Goal: Use online tool/utility: Utilize a website feature to perform a specific function

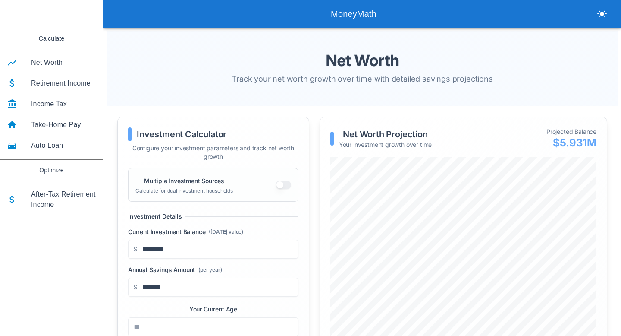
click at [71, 124] on span "Take-Home Pay" at bounding box center [63, 125] width 65 height 10
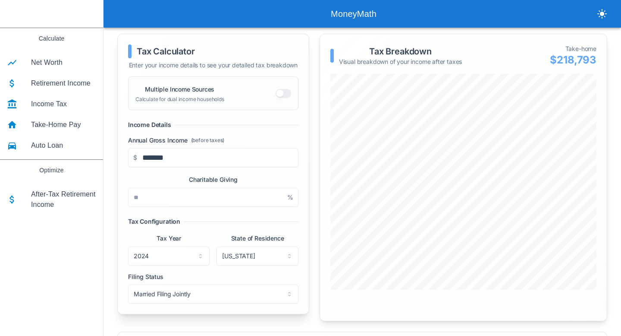
scroll to position [80, 0]
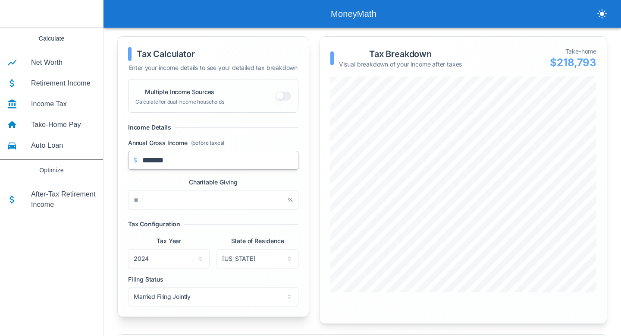
click at [195, 158] on input "*******" at bounding box center [213, 160] width 170 height 19
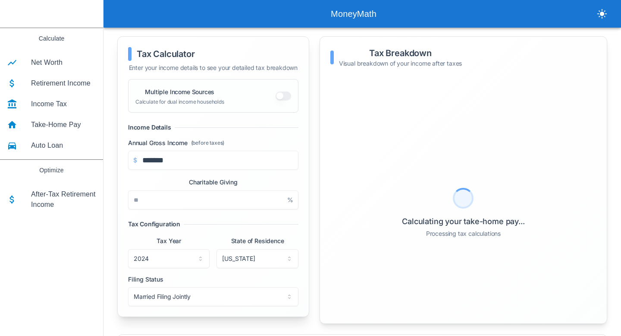
type input "*******"
click at [306, 135] on div "Multiple Income Sources Calculate for dual income households Income Details Ann…" at bounding box center [213, 197] width 191 height 237
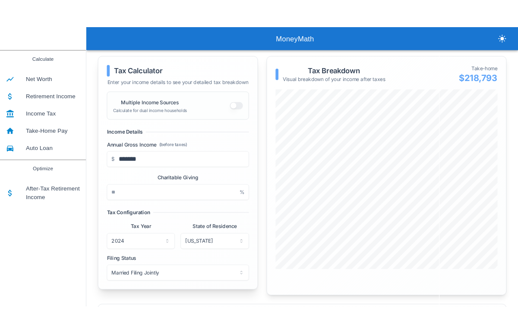
scroll to position [83, 0]
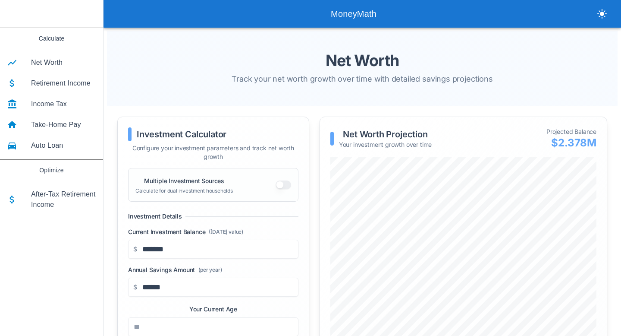
click at [47, 121] on span "Take-Home Pay" at bounding box center [63, 125] width 65 height 10
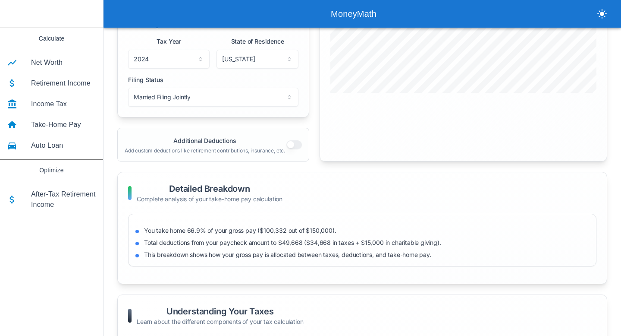
scroll to position [281, 0]
click at [296, 142] on button "Additional Deductions" at bounding box center [295, 143] width 16 height 9
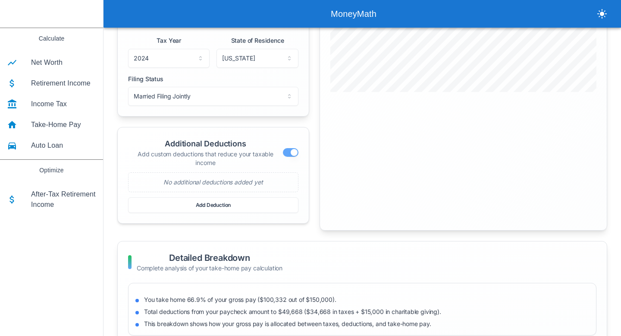
click at [252, 183] on div "No additional deductions added yet" at bounding box center [213, 182] width 170 height 20
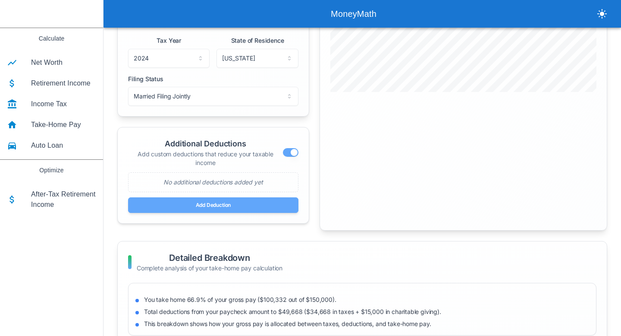
click at [219, 210] on button "Add Deduction" at bounding box center [213, 205] width 170 height 16
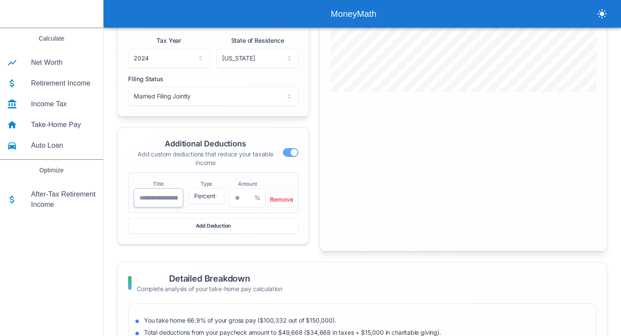
click at [161, 202] on input at bounding box center [159, 197] width 50 height 19
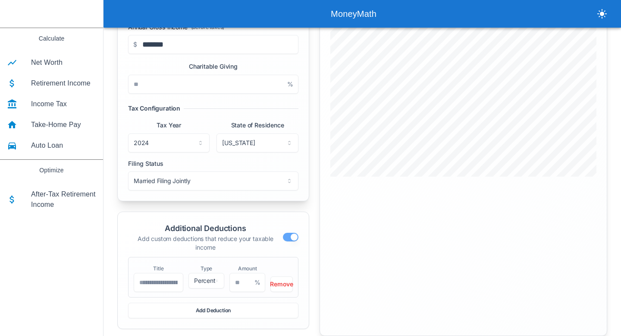
scroll to position [194, 0]
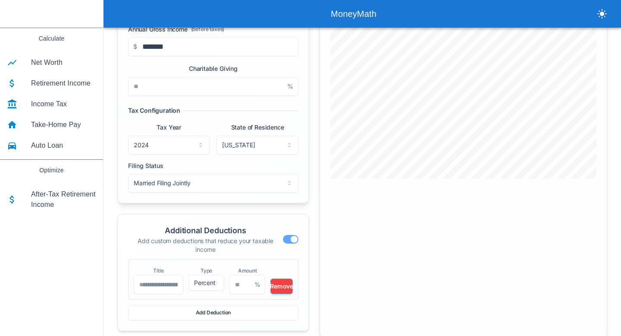
click at [286, 288] on button "Remove" at bounding box center [282, 286] width 22 height 16
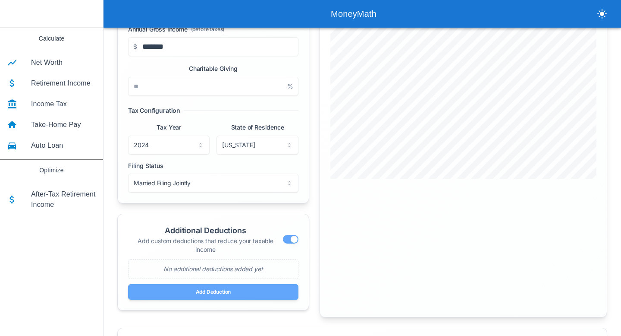
click at [213, 287] on button "Add Deduction" at bounding box center [213, 292] width 170 height 16
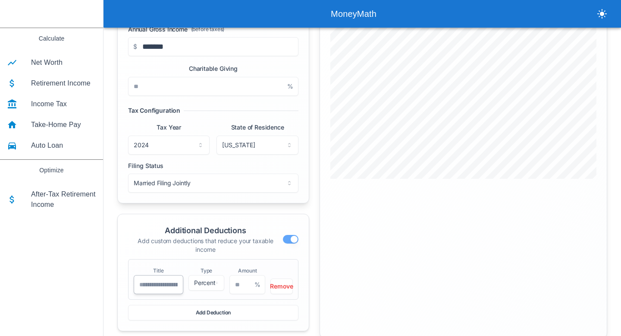
click at [162, 286] on input at bounding box center [159, 284] width 50 height 19
type input "**********"
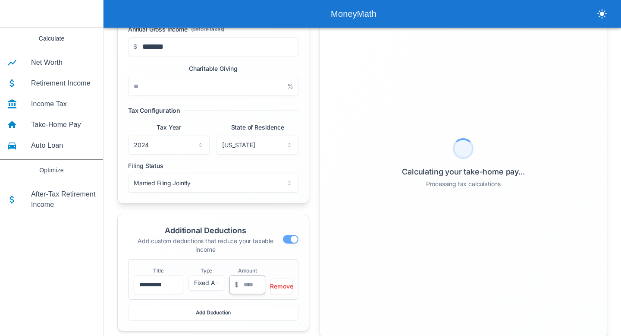
click at [245, 284] on input "number" at bounding box center [248, 284] width 36 height 19
type input "*****"
click at [416, 263] on div "Calculating your take-home pay... Processing tax calculations" at bounding box center [464, 163] width 266 height 404
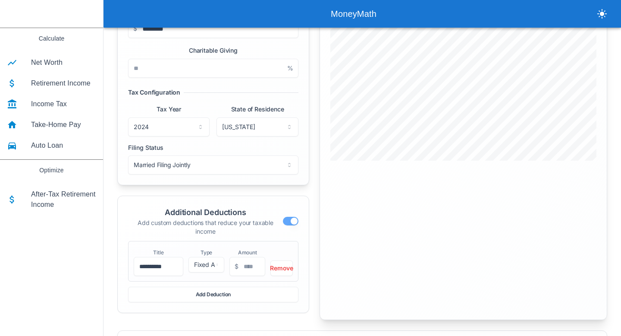
scroll to position [214, 0]
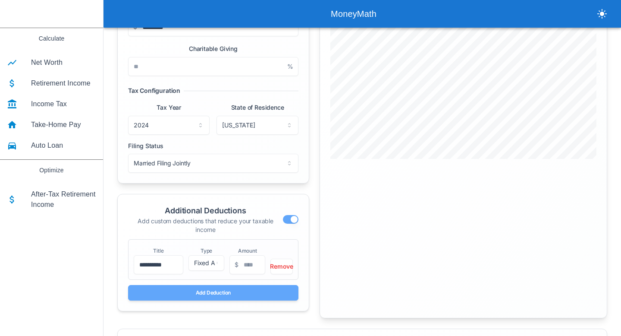
click at [213, 292] on button "Add Deduction" at bounding box center [213, 293] width 170 height 16
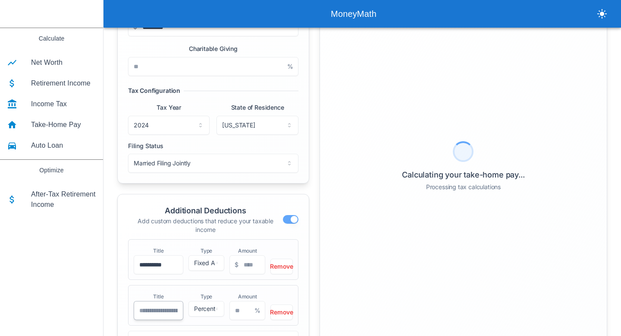
click at [156, 313] on input at bounding box center [159, 310] width 50 height 19
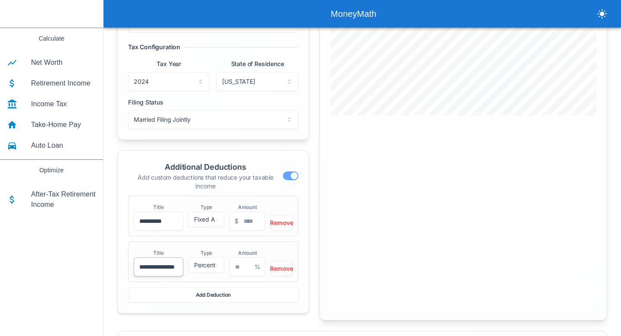
scroll to position [0, 9]
type input "**********"
click at [237, 266] on input "number" at bounding box center [248, 266] width 36 height 19
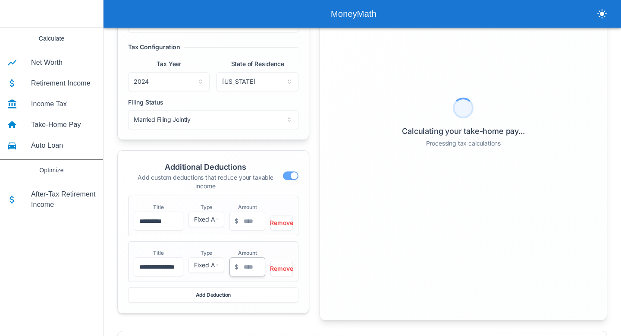
click at [244, 267] on input "number" at bounding box center [248, 266] width 36 height 19
type input "*****"
click at [450, 262] on div "Calculating your take-home pay... Processing tax calculations" at bounding box center [464, 123] width 266 height 450
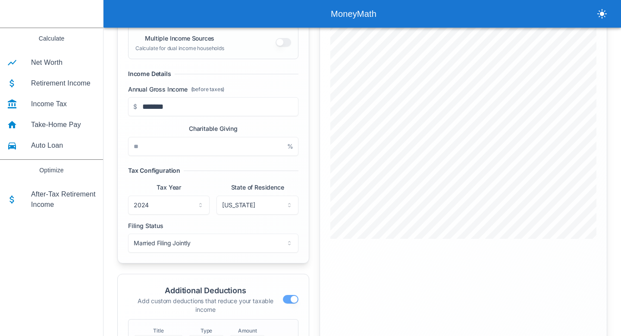
scroll to position [134, 0]
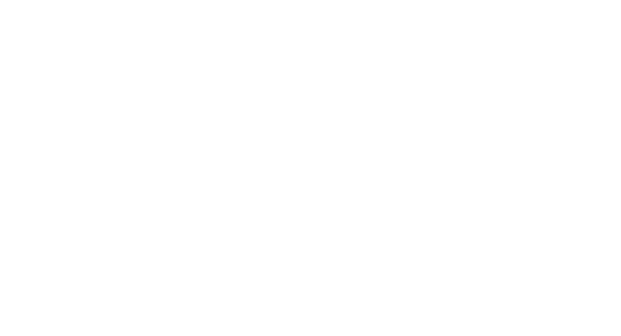
scroll to position [134, 0]
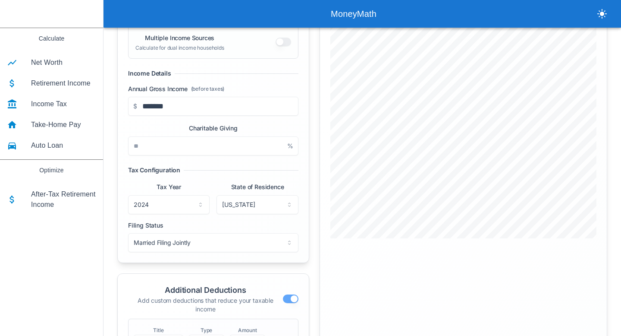
click at [292, 297] on button "button" at bounding box center [291, 298] width 16 height 9
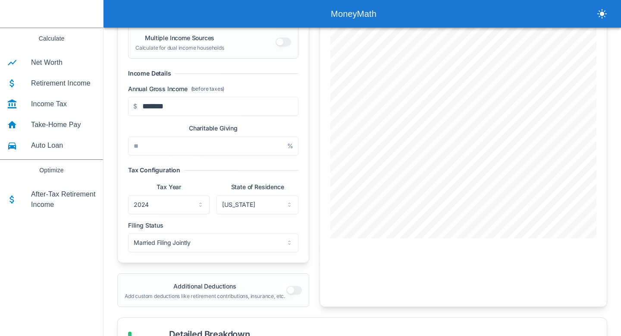
click at [290, 295] on div "Additional Deductions Add custom deductions like retirement contributions, insu…" at bounding box center [213, 290] width 177 height 19
click at [299, 289] on button "Additional Deductions" at bounding box center [295, 290] width 16 height 9
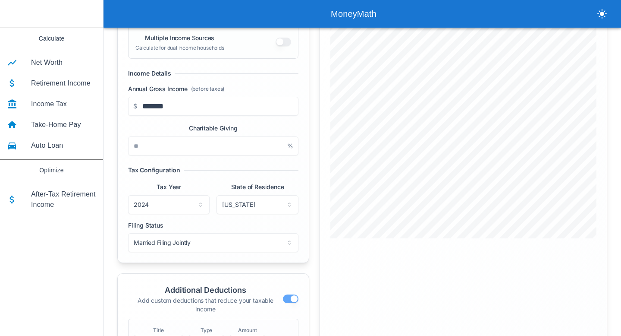
click at [290, 297] on button "button" at bounding box center [291, 298] width 16 height 9
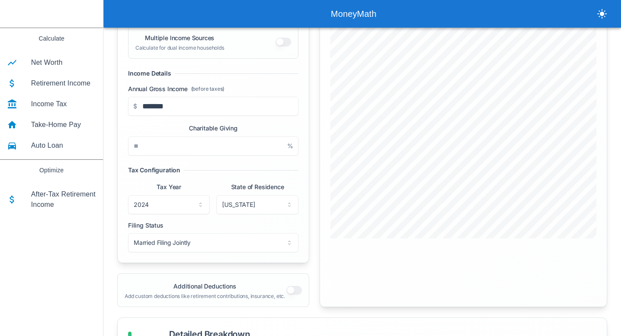
click at [290, 288] on button "Additional Deductions" at bounding box center [295, 290] width 16 height 9
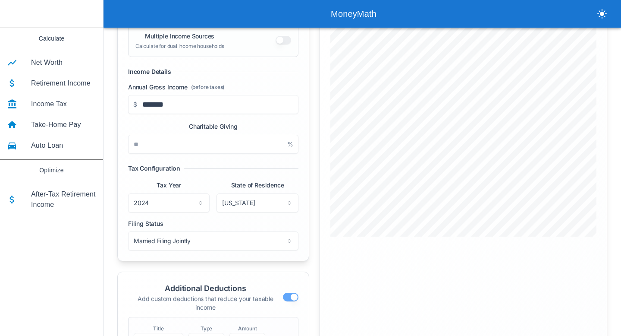
scroll to position [138, 0]
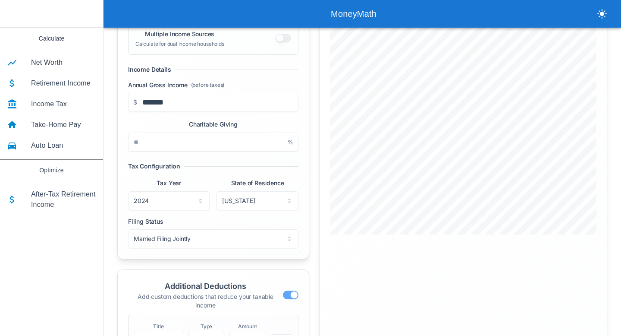
click at [287, 294] on button "button" at bounding box center [291, 294] width 16 height 9
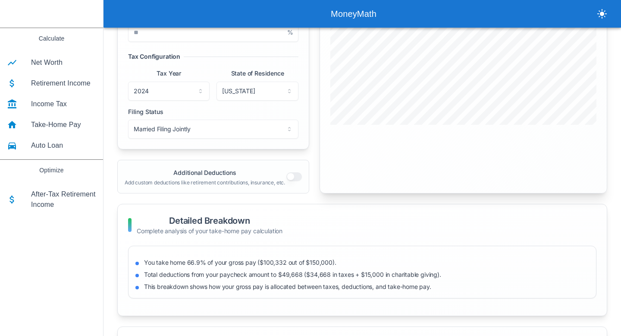
scroll to position [249, 0]
click at [293, 177] on button "Additional Deductions" at bounding box center [295, 175] width 16 height 9
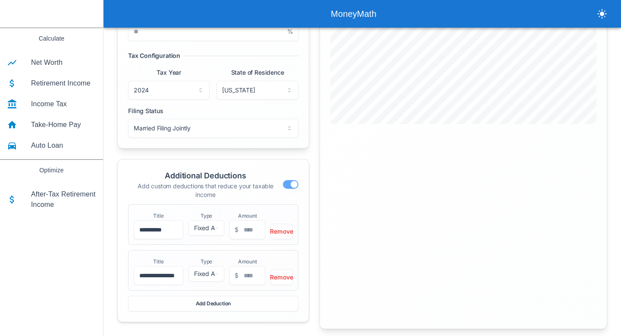
click at [292, 180] on div "Additional Deductions Add custom deductions that reduce your taxable income" at bounding box center [213, 184] width 170 height 29
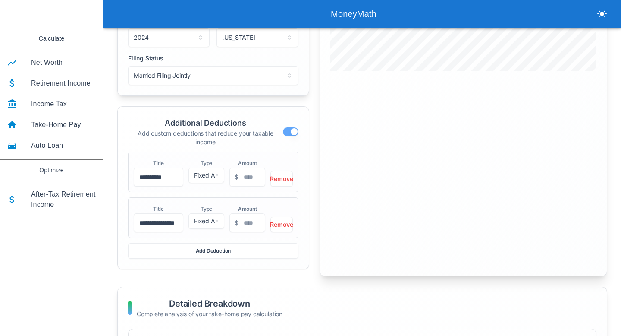
scroll to position [279, 0]
